Goal: Task Accomplishment & Management: Use online tool/utility

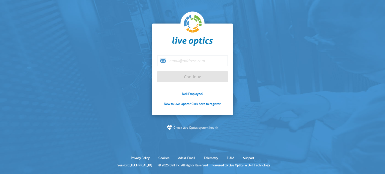
click at [172, 62] on input "email" at bounding box center [192, 61] width 71 height 11
click at [184, 60] on input "email" at bounding box center [192, 61] width 71 height 11
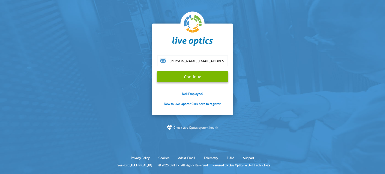
type input "[PERSON_NAME][EMAIL_ADDRESS][DOMAIN_NAME]"
click at [210, 63] on input "sara.chig@dell.com" at bounding box center [192, 61] width 71 height 11
click at [215, 78] on input "Continue" at bounding box center [192, 76] width 71 height 11
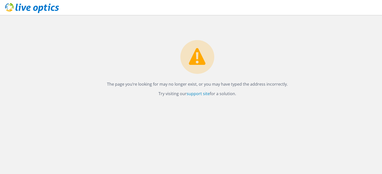
click at [209, 116] on div "The page you’re looking for may no longer exist, or you may have typed the addr…" at bounding box center [197, 94] width 369 height 159
click at [235, 87] on p "The page you’re looking for may no longer exist, or you may have typed the addr…" at bounding box center [197, 84] width 359 height 7
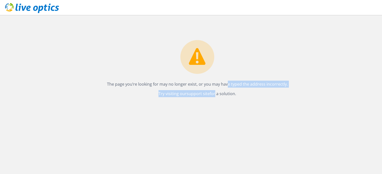
drag, startPoint x: 235, startPoint y: 127, endPoint x: 211, endPoint y: 152, distance: 34.9
click at [211, 152] on div "The page you’re looking for may no longer exist, or you may have typed the addr…" at bounding box center [197, 94] width 369 height 159
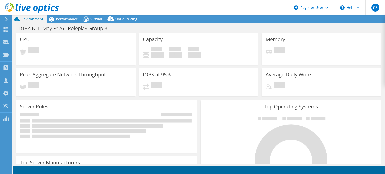
select select "USD"
